Goal: Find specific page/section: Locate a particular part of the current website

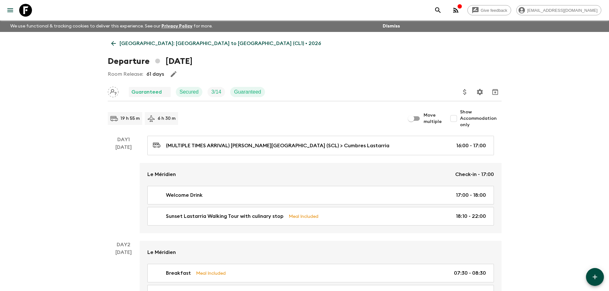
click at [117, 41] on icon at bounding box center [113, 43] width 7 height 7
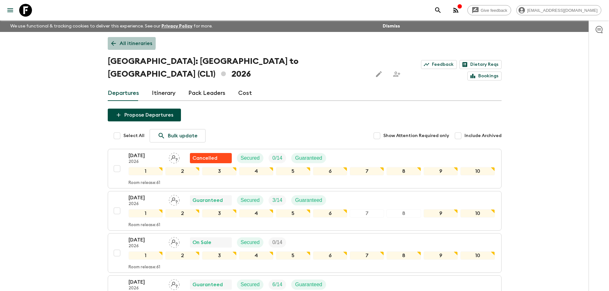
click at [117, 41] on link "All itineraries" at bounding box center [132, 43] width 48 height 13
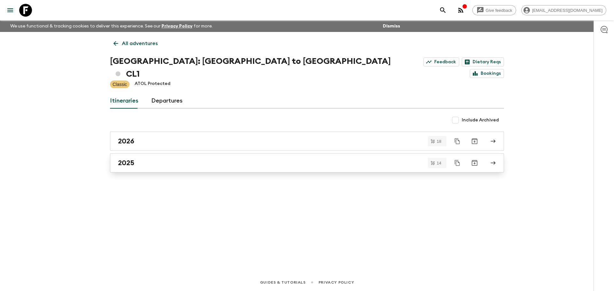
click at [158, 159] on div "2025" at bounding box center [301, 163] width 366 height 8
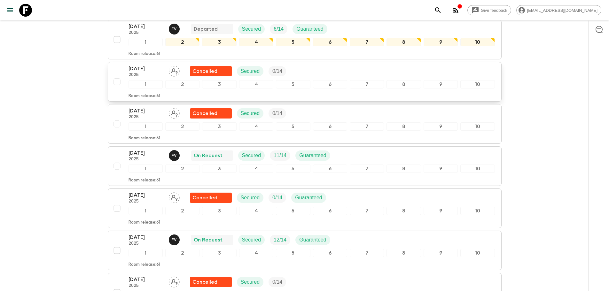
scroll to position [224, 0]
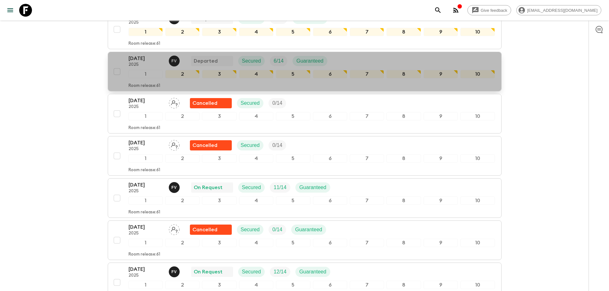
click at [144, 62] on p "2025" at bounding box center [146, 64] width 35 height 5
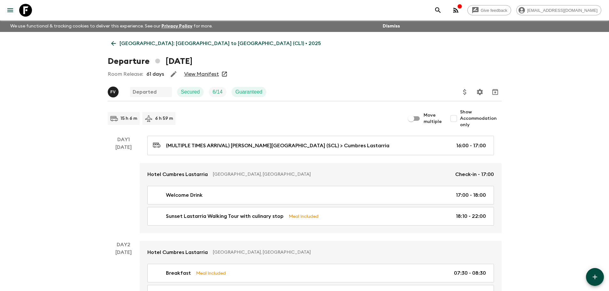
click at [197, 73] on link "View Manifest" at bounding box center [201, 74] width 35 height 6
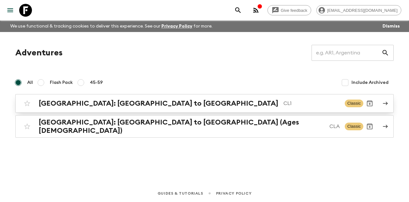
click at [134, 104] on h2 "[GEOGRAPHIC_DATA]: [GEOGRAPHIC_DATA] to [GEOGRAPHIC_DATA]" at bounding box center [159, 103] width 240 height 8
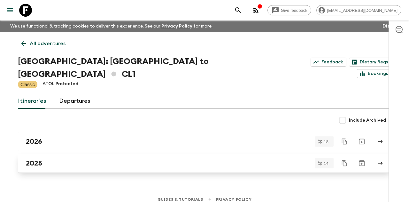
click at [64, 159] on div "2025" at bounding box center [198, 163] width 345 height 8
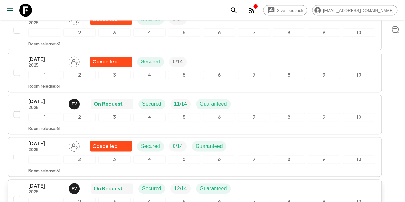
scroll to position [340, 0]
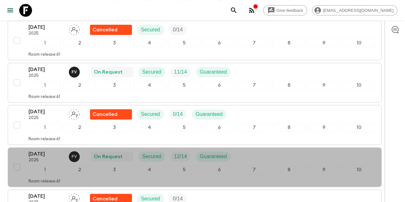
click at [53, 158] on p "2025" at bounding box center [45, 160] width 35 height 5
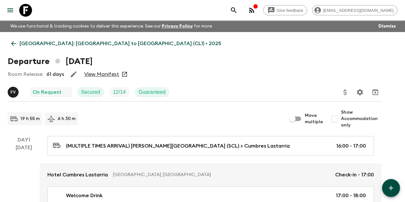
click at [119, 74] on link "View Manifest" at bounding box center [101, 74] width 35 height 6
click at [349, 89] on icon "Update Price, Early Bird Discount and Costs" at bounding box center [345, 92] width 8 height 8
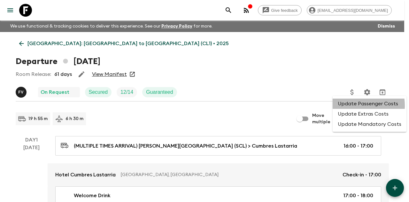
click at [353, 105] on li "Update Passenger Costs" at bounding box center [370, 103] width 74 height 10
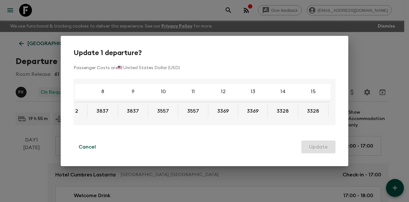
scroll to position [0, 115]
